Goal: Task Accomplishment & Management: Complete application form

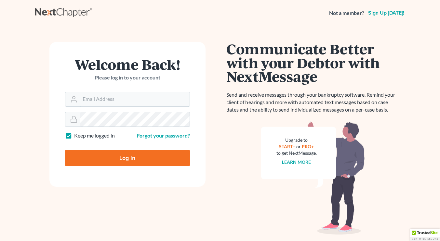
type input "[EMAIL_ADDRESS][DOMAIN_NAME]"
click at [114, 157] on input "Log In" at bounding box center [127, 158] width 125 height 16
type input "Thinking..."
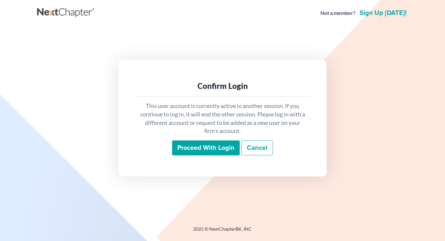
click at [189, 155] on input "Proceed with login" at bounding box center [206, 148] width 68 height 15
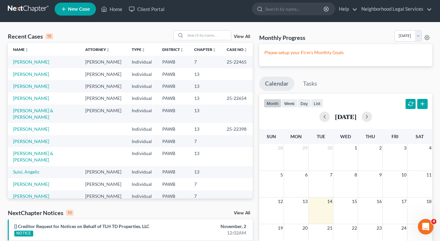
scroll to position [6, 0]
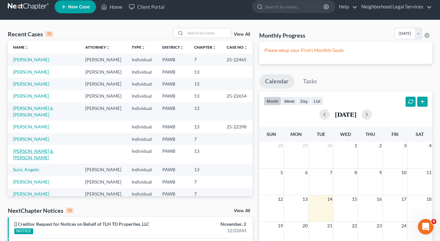
click at [31, 154] on link "Tracey, George & Jean" at bounding box center [33, 154] width 40 height 12
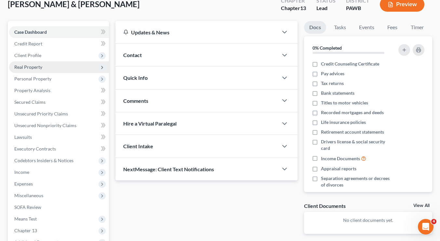
scroll to position [41, 0]
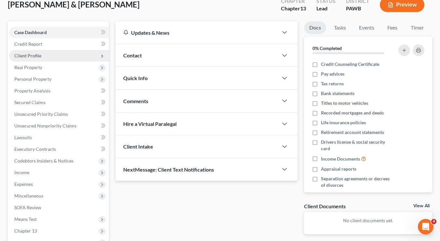
click at [53, 58] on span "Client Profile" at bounding box center [59, 56] width 100 height 12
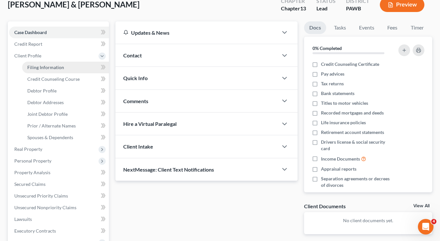
click at [54, 66] on span "Filing Information" at bounding box center [45, 68] width 37 height 6
select select "1"
select select "3"
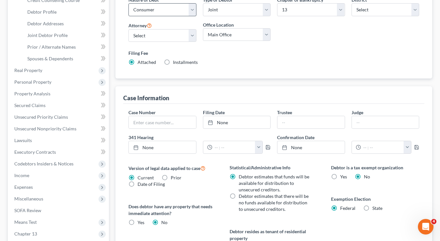
scroll to position [121, 0]
click at [177, 124] on input "text" at bounding box center [162, 122] width 67 height 12
paste input "25-22580"
click at [177, 124] on input "25-22580" at bounding box center [162, 122] width 67 height 12
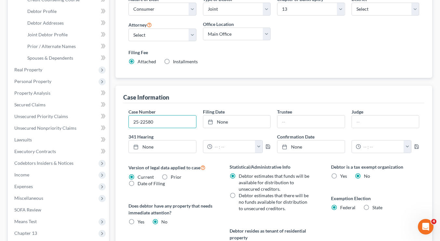
type input "25-22580"
click at [211, 106] on div "Case Number 25-22580 Filing Date None close Date Time chevron_left October 2025…" at bounding box center [273, 203] width 301 height 201
click at [230, 122] on link "None" at bounding box center [236, 122] width 67 height 12
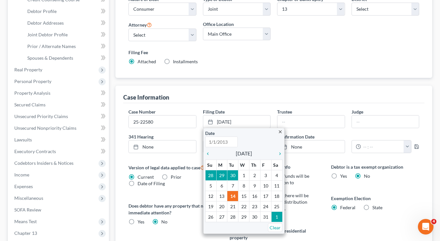
type input "10/14/2025"
click at [209, 152] on icon "chevron_left" at bounding box center [209, 153] width 8 height 5
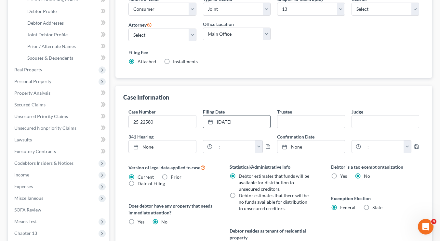
click at [280, 103] on div "Case Number 25-22580 Filing Date 9/26/2025 close Date 9/26/2025 Time 12:00 AM c…" at bounding box center [273, 203] width 301 height 201
click at [289, 120] on input "text" at bounding box center [310, 122] width 67 height 12
click at [367, 125] on input "text" at bounding box center [385, 122] width 67 height 12
type input "Gregory L Taddonio"
click at [271, 87] on div "Case Information" at bounding box center [273, 95] width 301 height 18
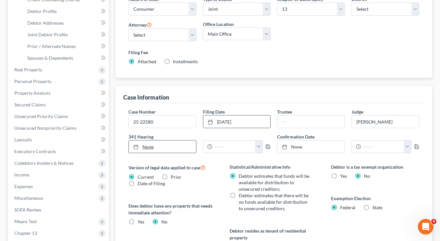
click at [133, 149] on link "None" at bounding box center [162, 147] width 67 height 12
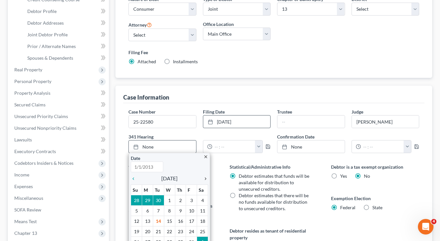
click at [205, 180] on icon "chevron_right" at bounding box center [204, 178] width 8 height 5
type input "10/14/2025"
click at [205, 180] on icon "chevron_right" at bounding box center [204, 178] width 8 height 5
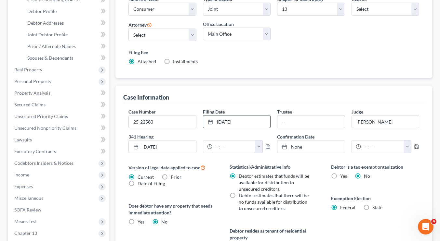
click at [232, 147] on input "text" at bounding box center [233, 147] width 43 height 12
type input "9:00am"
click at [305, 95] on div "Case Information" at bounding box center [273, 95] width 301 height 18
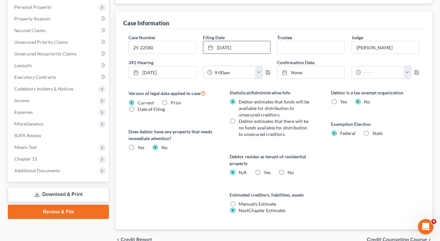
scroll to position [228, 0]
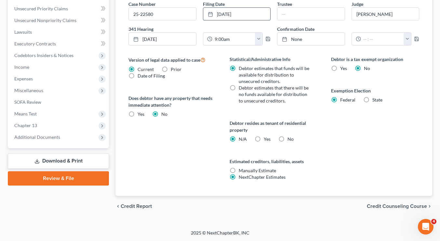
click at [378, 205] on span "Credit Counseling Course" at bounding box center [397, 206] width 60 height 5
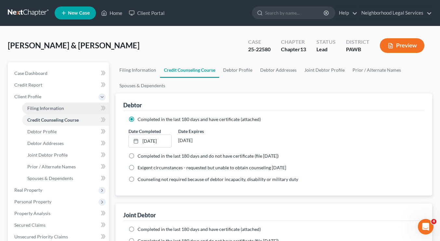
click at [39, 104] on link "Filing Information" at bounding box center [65, 109] width 87 height 12
select select "1"
select select "3"
select select "69"
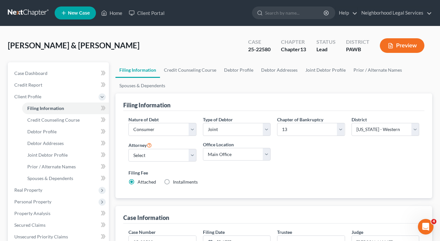
click at [27, 11] on link at bounding box center [29, 13] width 42 height 12
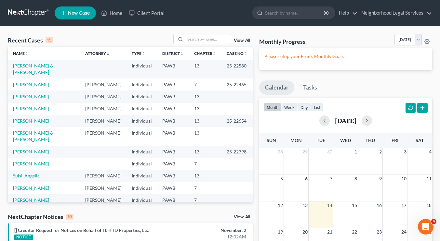
click at [33, 149] on link "Allison, Michelle" at bounding box center [31, 152] width 36 height 6
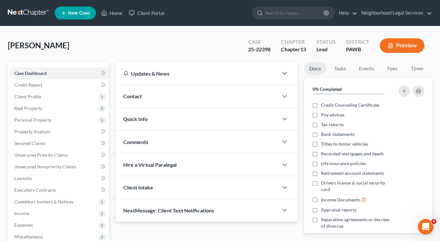
click at [29, 11] on link at bounding box center [29, 13] width 42 height 12
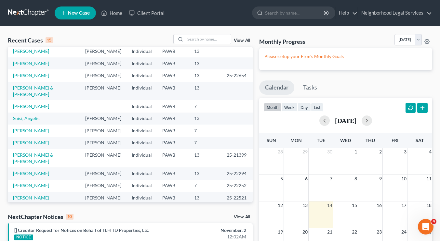
scroll to position [36, 0]
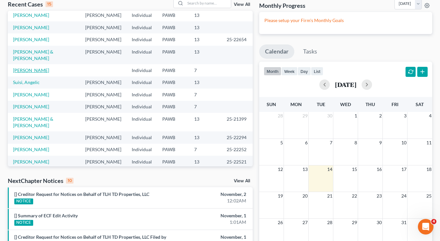
click at [29, 68] on link "Webb, Sarah" at bounding box center [31, 71] width 36 height 6
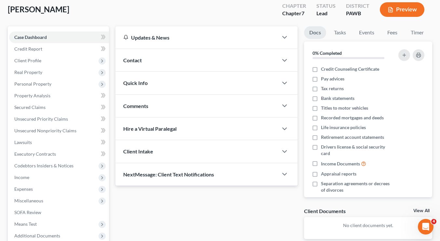
scroll to position [37, 0]
